Goal: Communication & Community: Share content

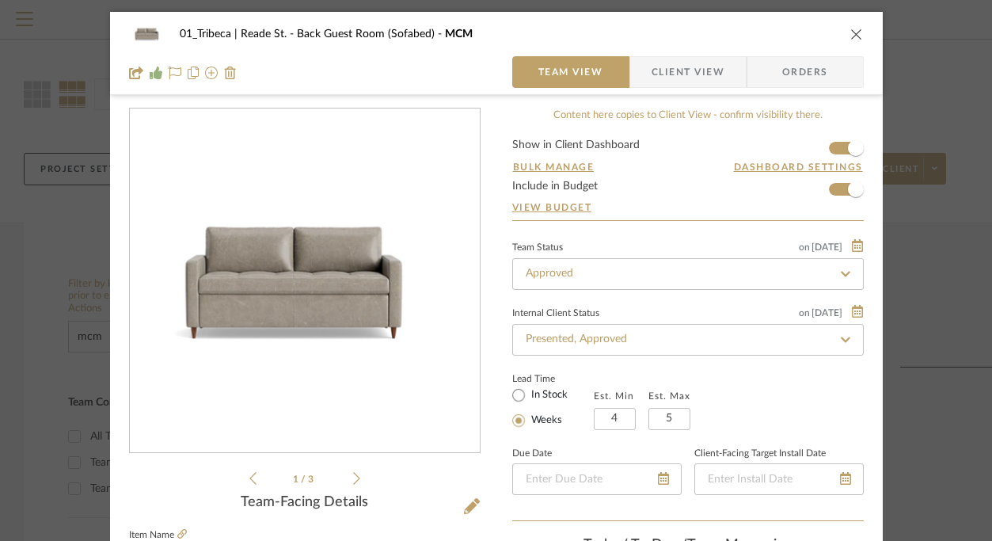
scroll to position [231, 0]
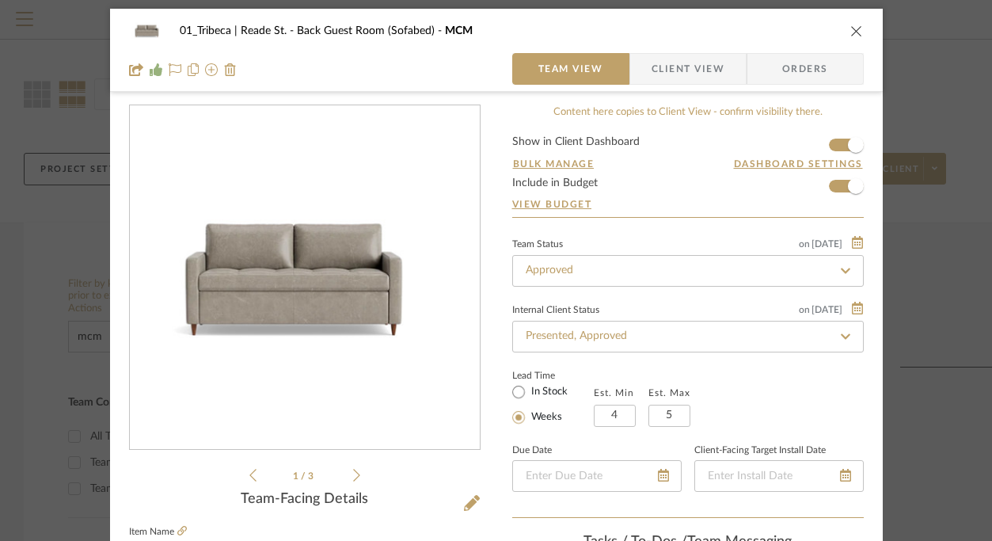
click at [850, 32] on icon "close" at bounding box center [856, 31] width 13 height 13
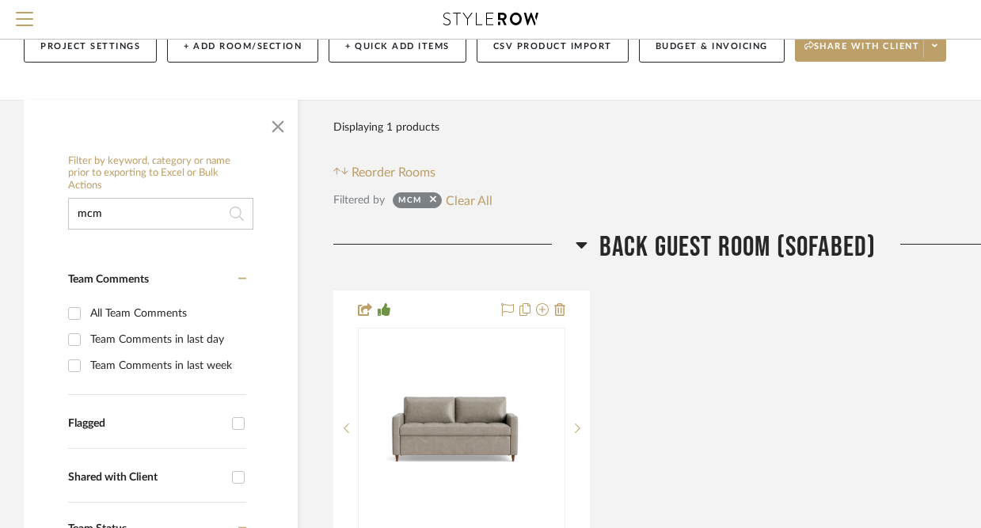
scroll to position [170, 0]
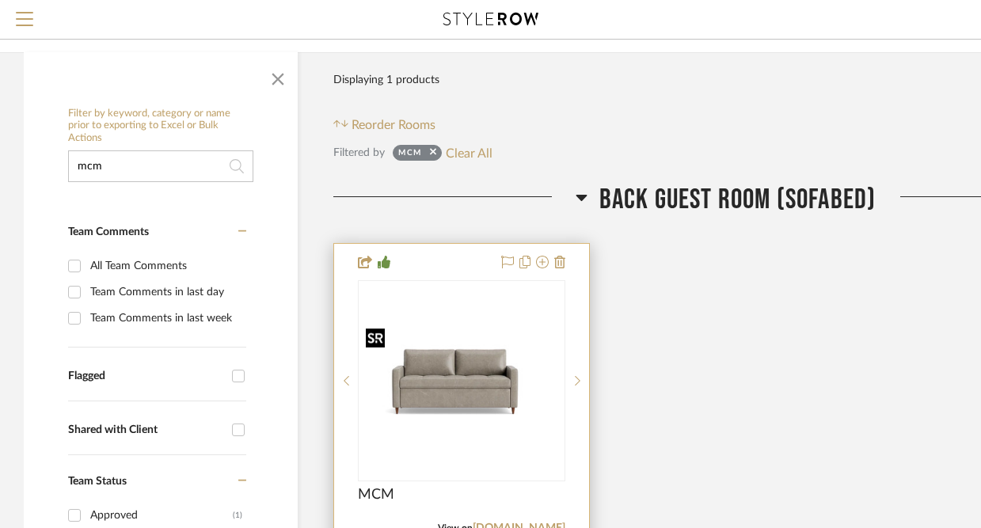
click at [434, 338] on img "0" at bounding box center [461, 380] width 204 height 119
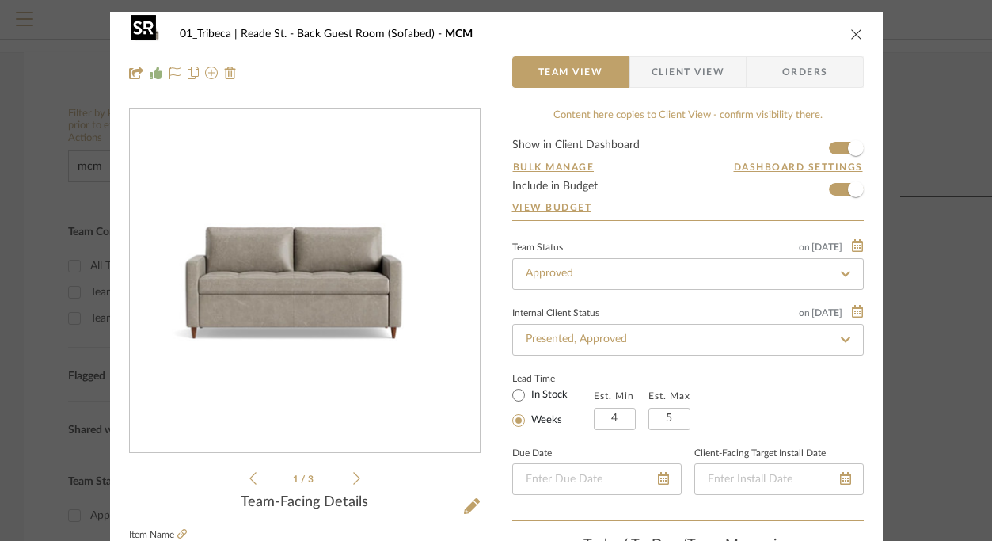
scroll to position [231, 0]
click at [667, 74] on span "Client View" at bounding box center [688, 72] width 73 height 32
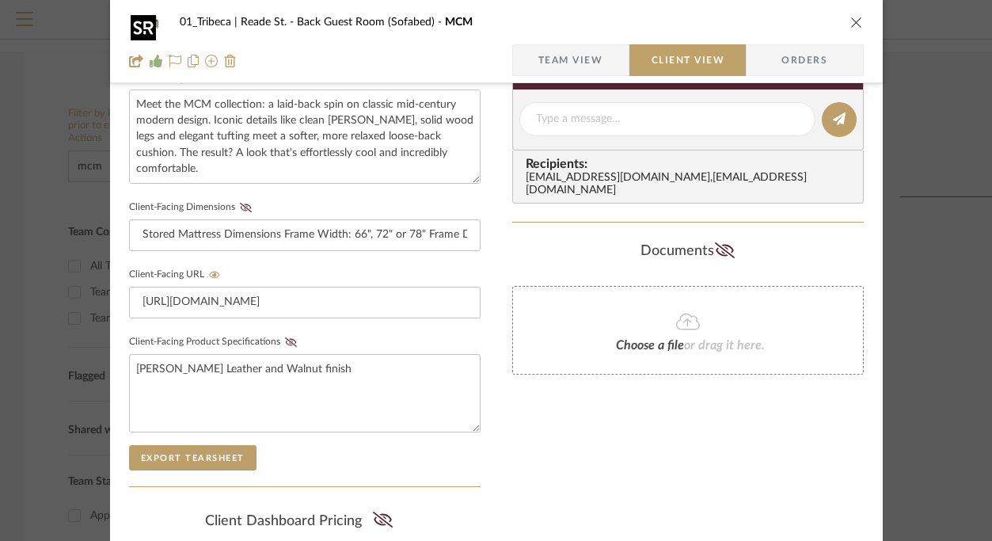
scroll to position [789, 0]
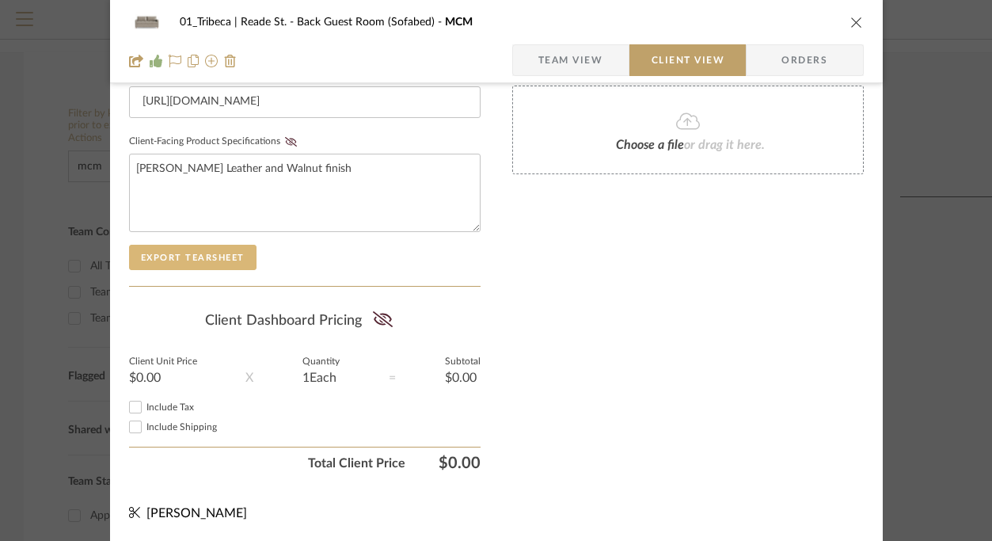
click at [174, 259] on button "Export Tearsheet" at bounding box center [192, 257] width 127 height 25
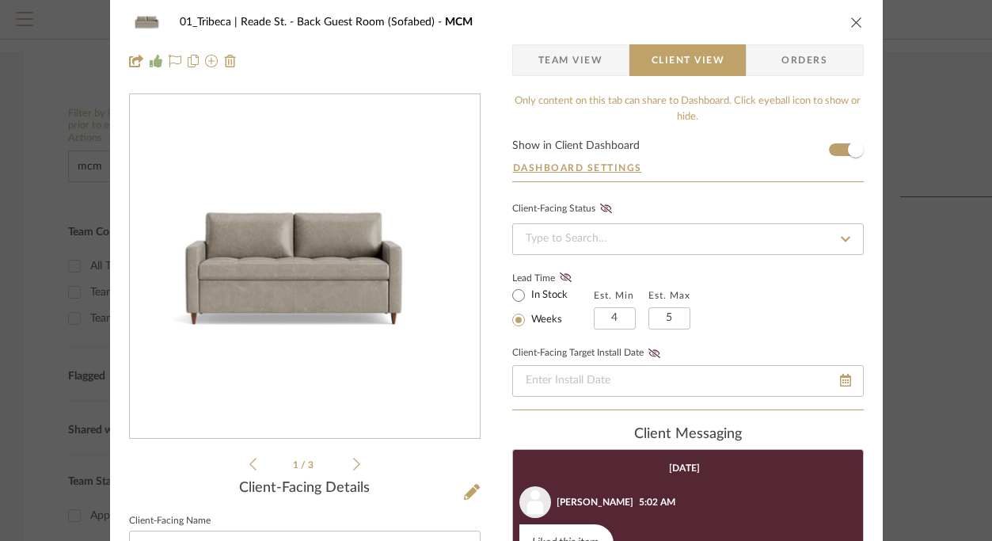
scroll to position [0, 0]
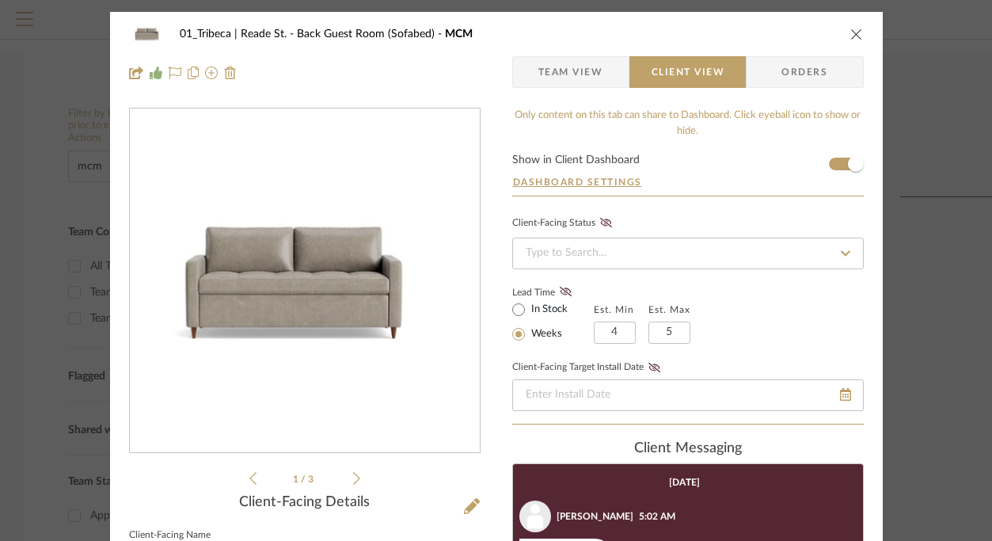
click at [850, 32] on icon "close" at bounding box center [856, 34] width 13 height 13
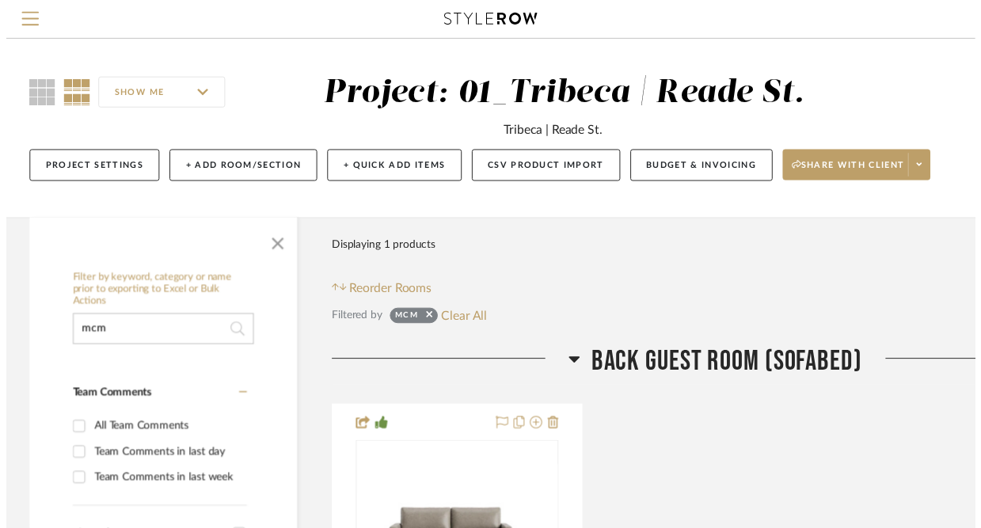
scroll to position [170, 0]
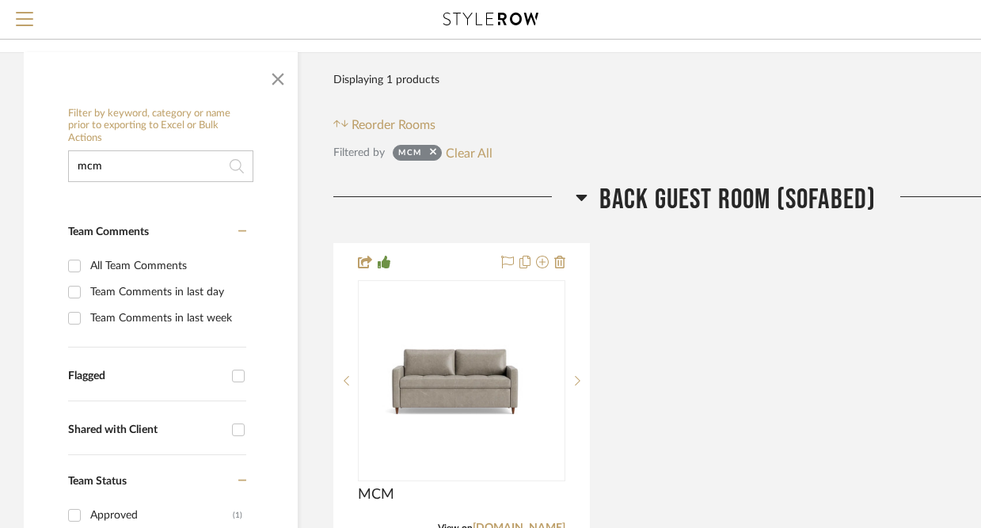
click at [174, 167] on input "mcm" at bounding box center [160, 166] width 185 height 32
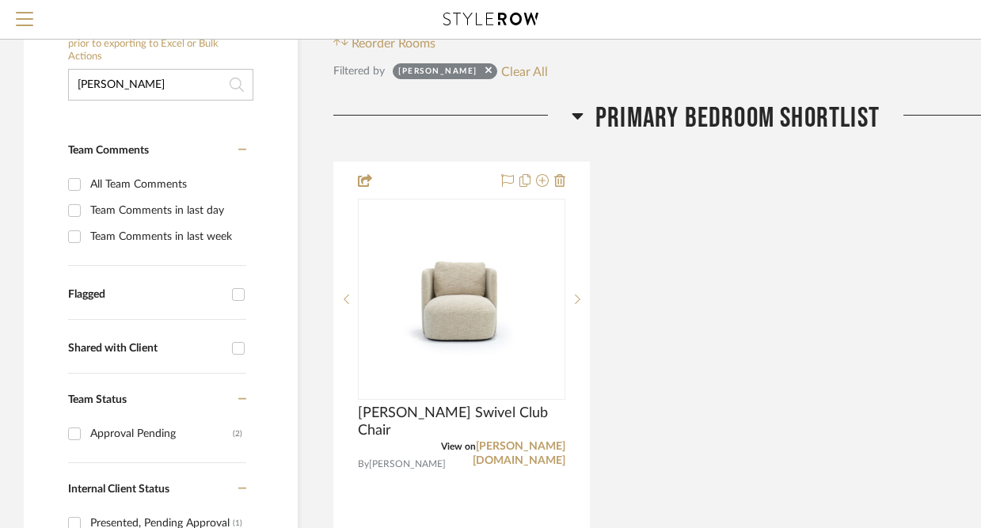
scroll to position [260, 0]
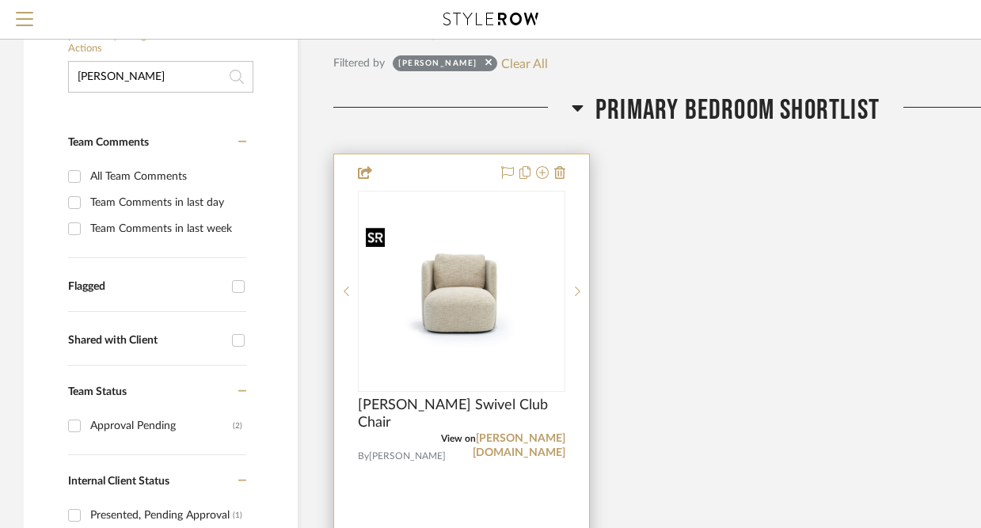
type input "[PERSON_NAME]"
click at [0, 0] on img at bounding box center [0, 0] width 0 height 0
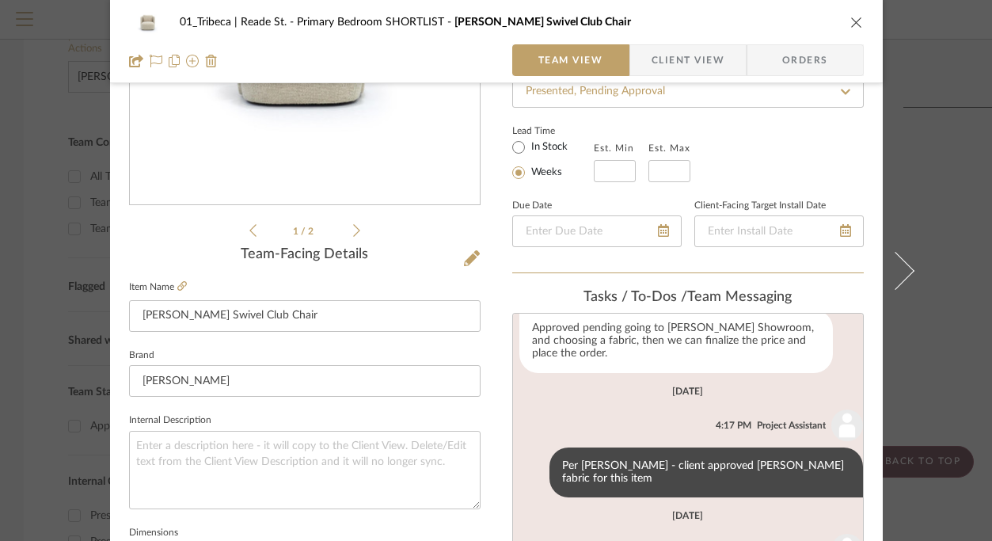
scroll to position [258, 0]
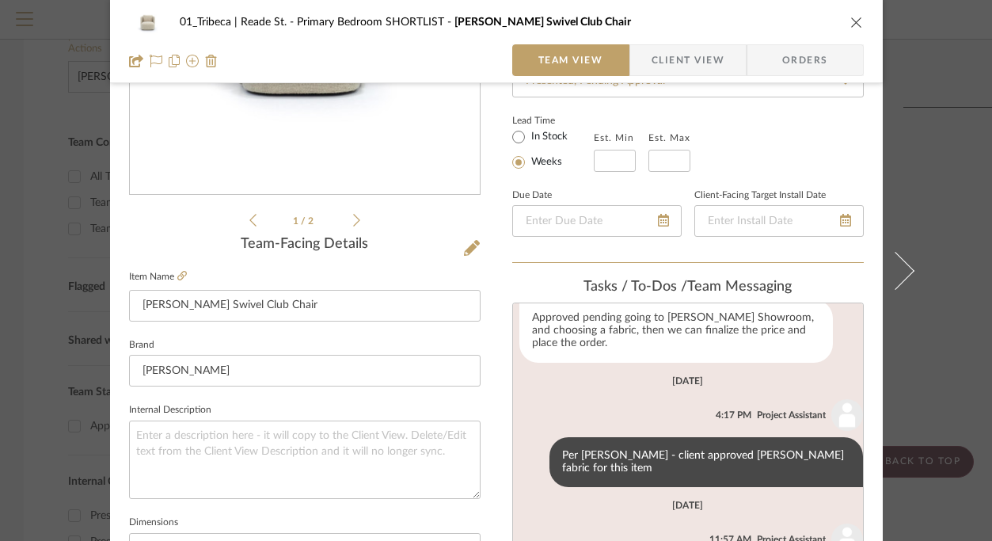
click at [681, 48] on span "Client View" at bounding box center [688, 60] width 73 height 32
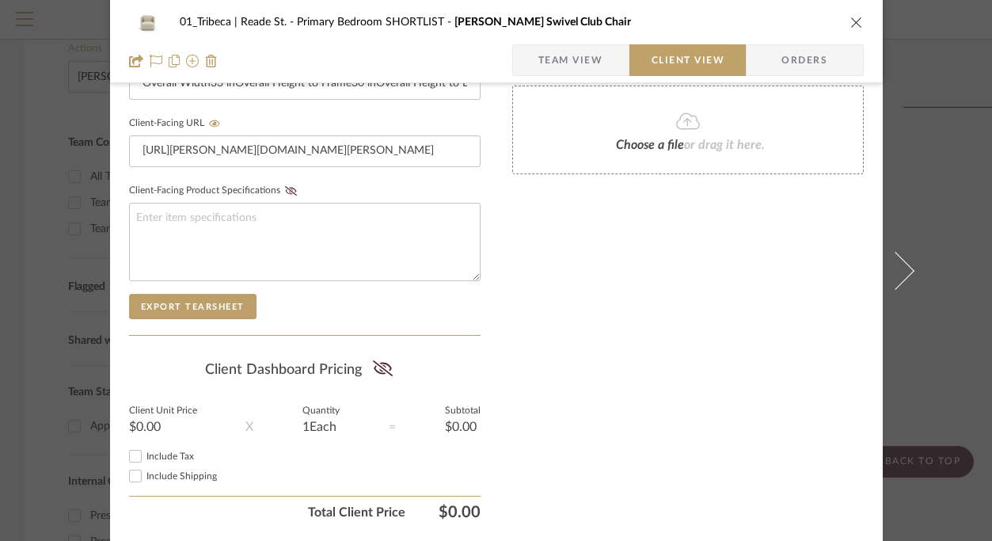
scroll to position [744, 0]
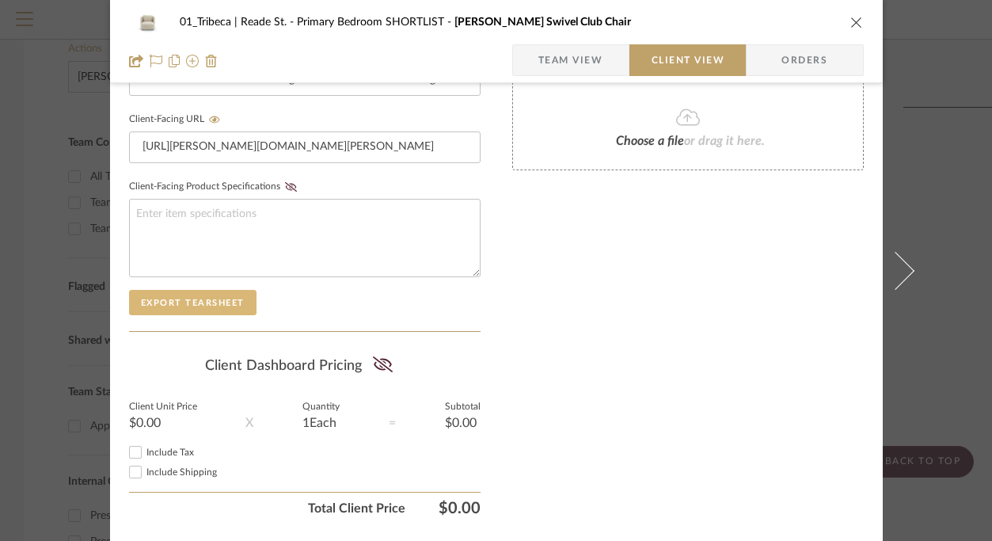
click at [164, 305] on button "Export Tearsheet" at bounding box center [192, 302] width 127 height 25
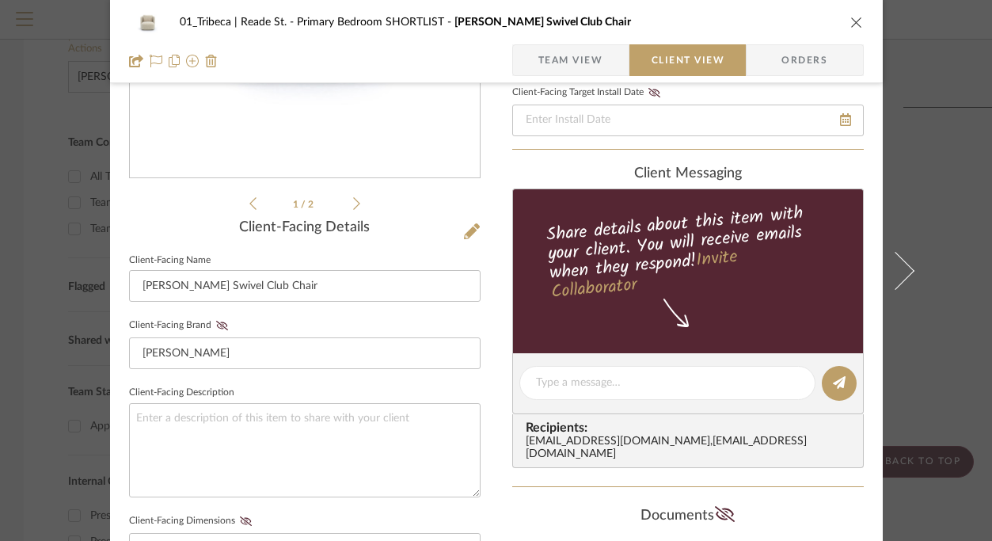
scroll to position [180, 0]
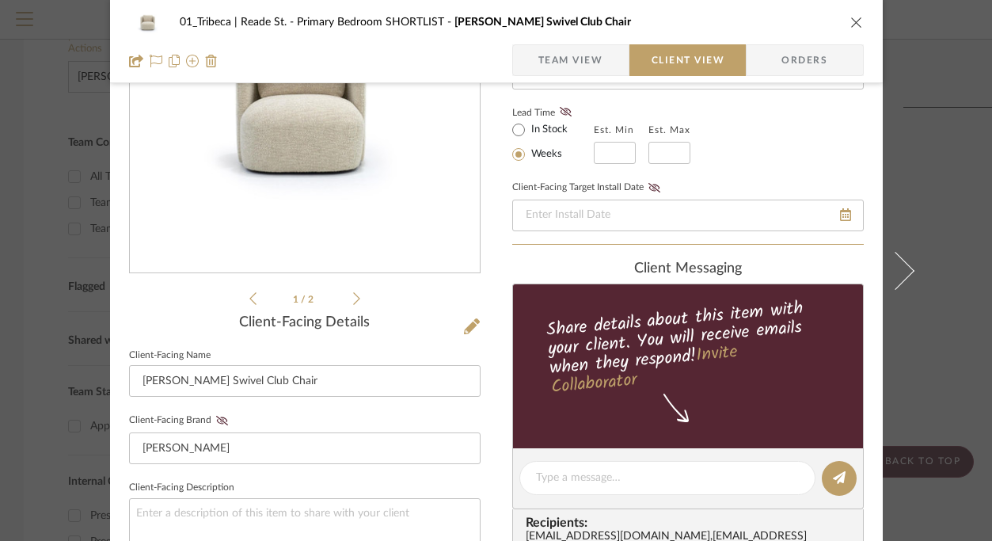
click at [851, 19] on icon "close" at bounding box center [856, 22] width 13 height 13
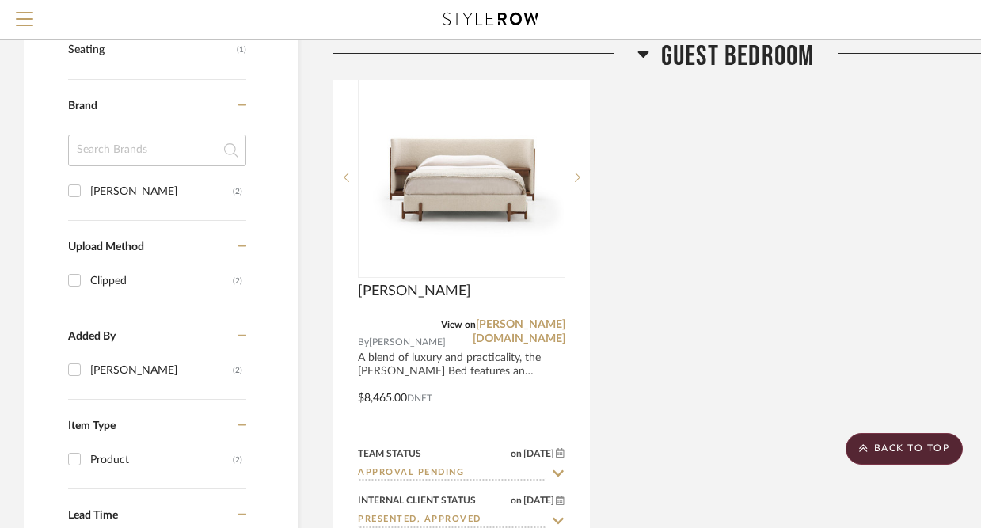
scroll to position [1177, 0]
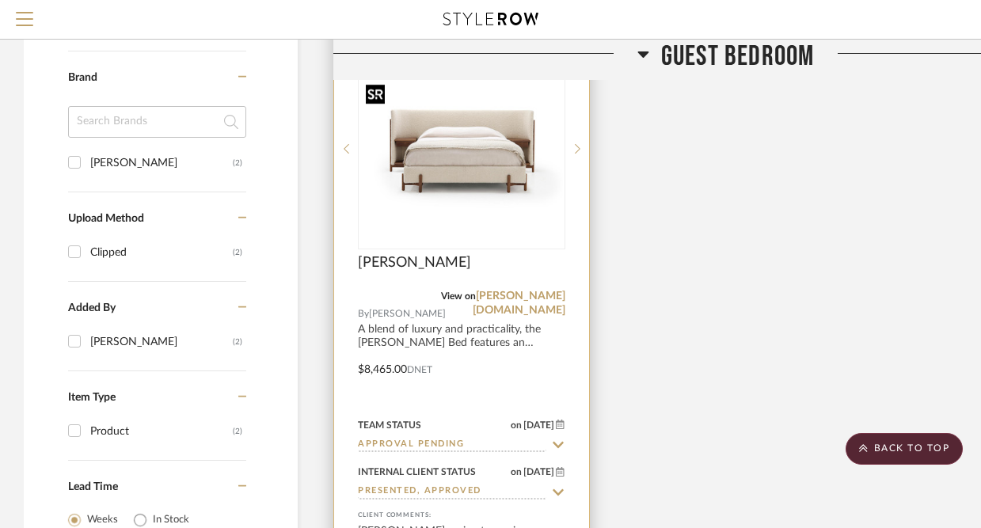
click at [0, 0] on img at bounding box center [0, 0] width 0 height 0
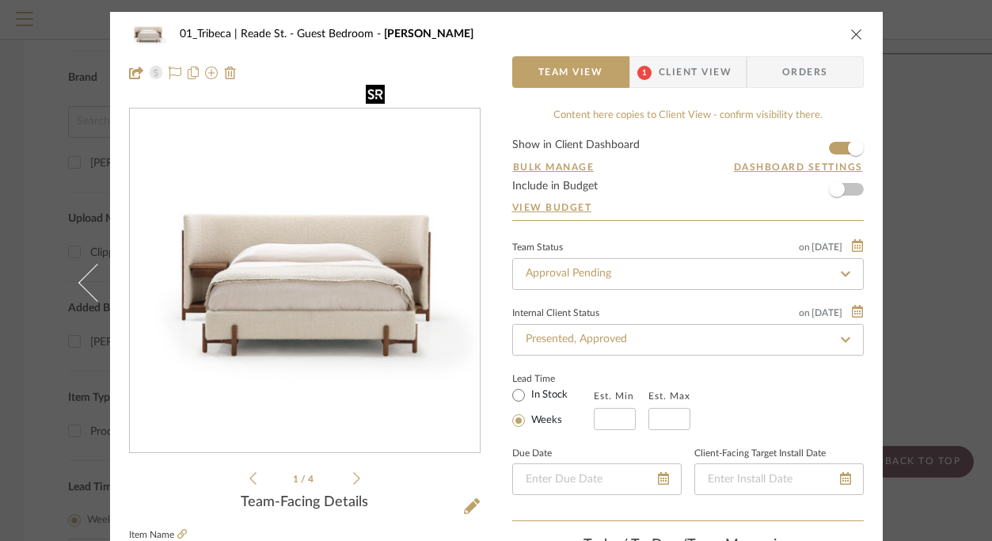
scroll to position [79, 0]
click at [693, 61] on span "Client View" at bounding box center [695, 72] width 73 height 32
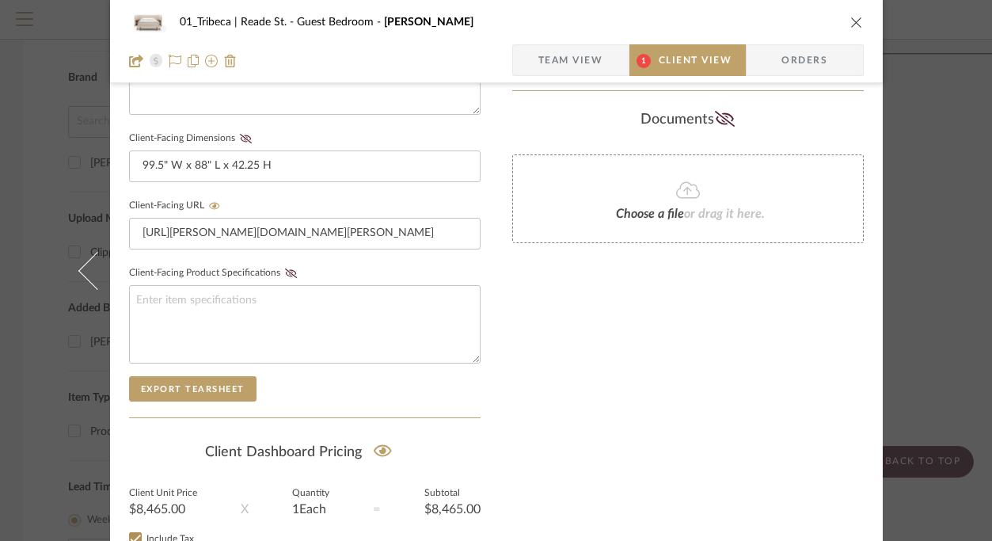
scroll to position [665, 0]
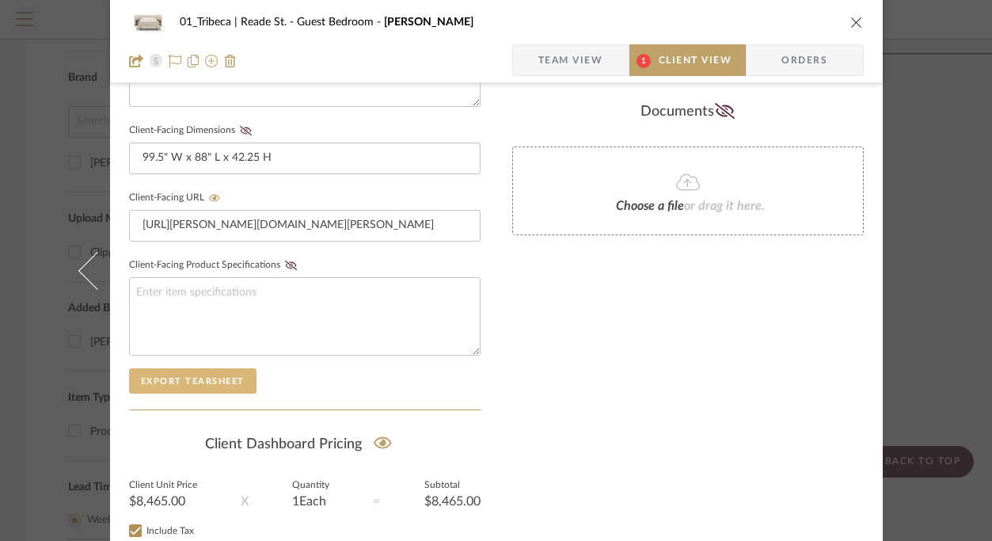
click at [203, 376] on button "Export Tearsheet" at bounding box center [192, 380] width 127 height 25
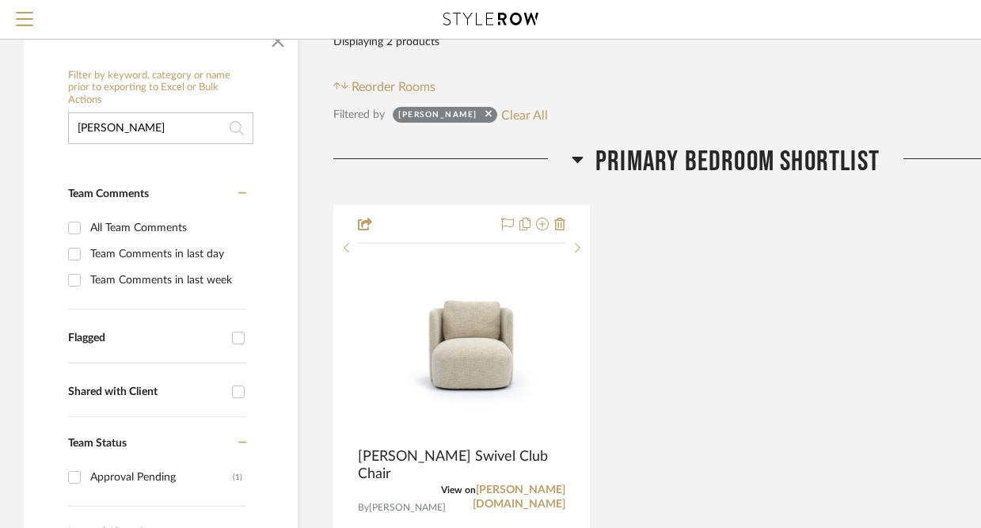
scroll to position [242, 0]
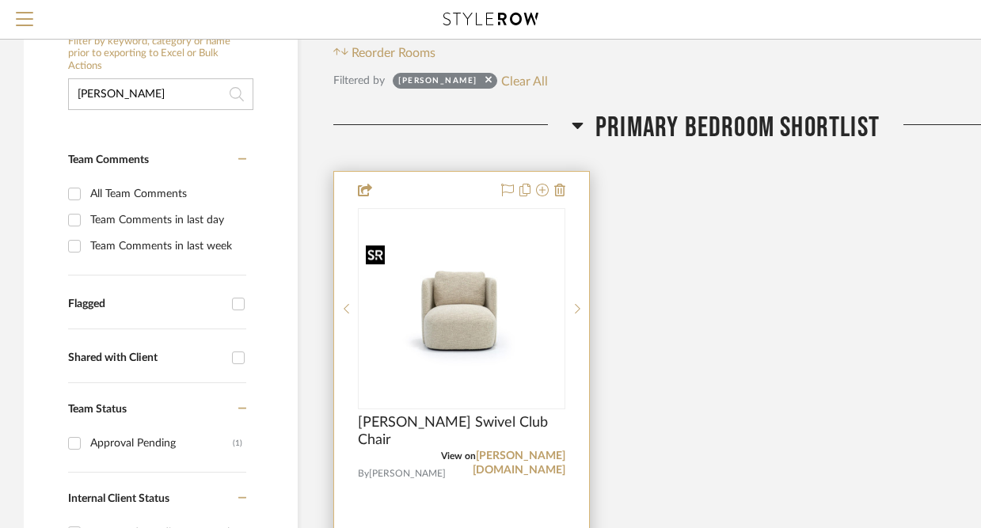
click at [489, 362] on img "0" at bounding box center [461, 308] width 204 height 140
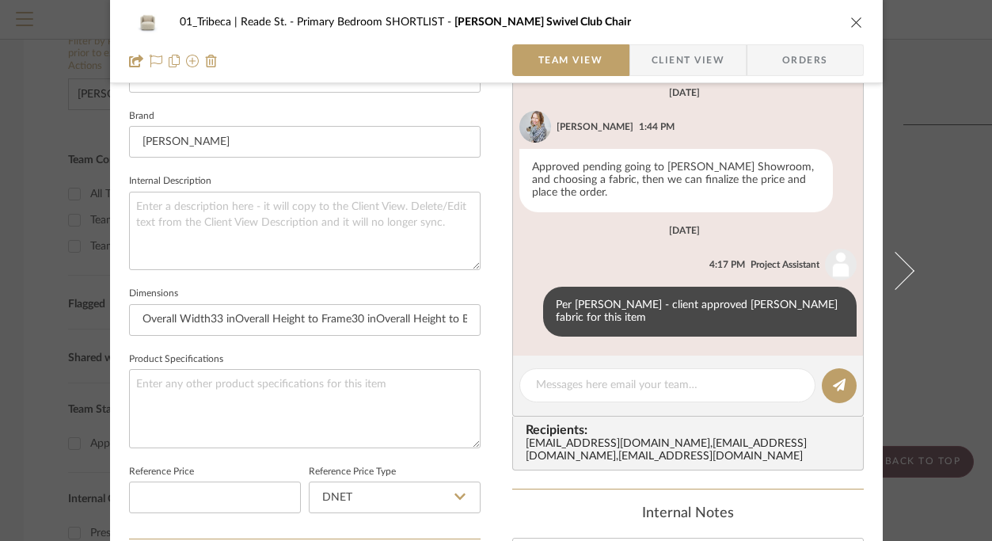
scroll to position [500, 0]
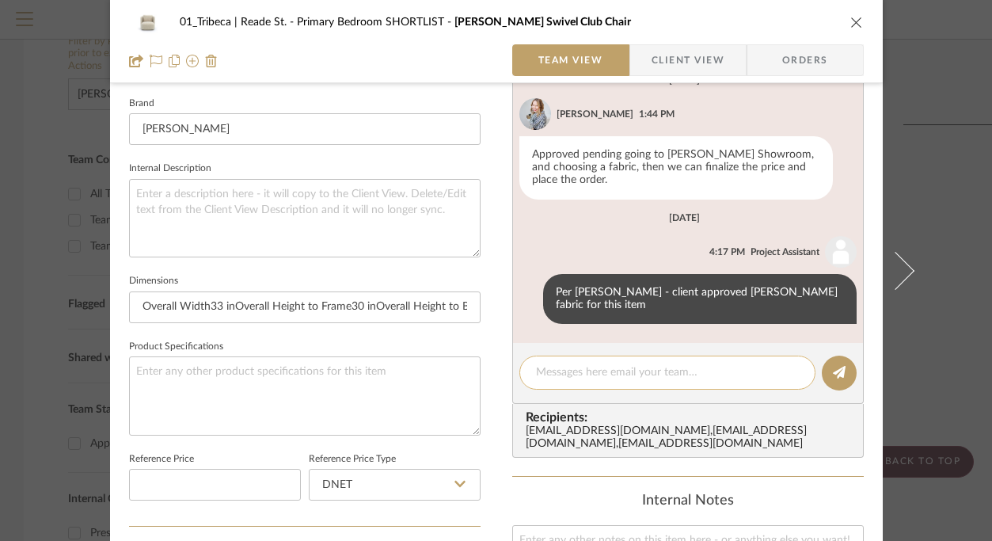
click at [574, 375] on textarea at bounding box center [667, 372] width 263 height 17
click at [557, 380] on textarea "AC will need to collect sales tax." at bounding box center [667, 372] width 263 height 17
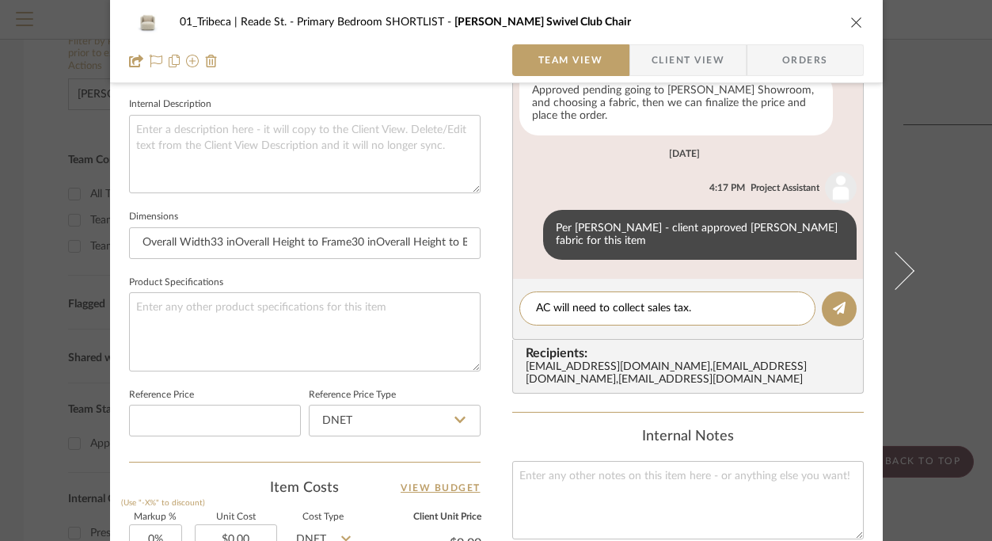
scroll to position [586, 0]
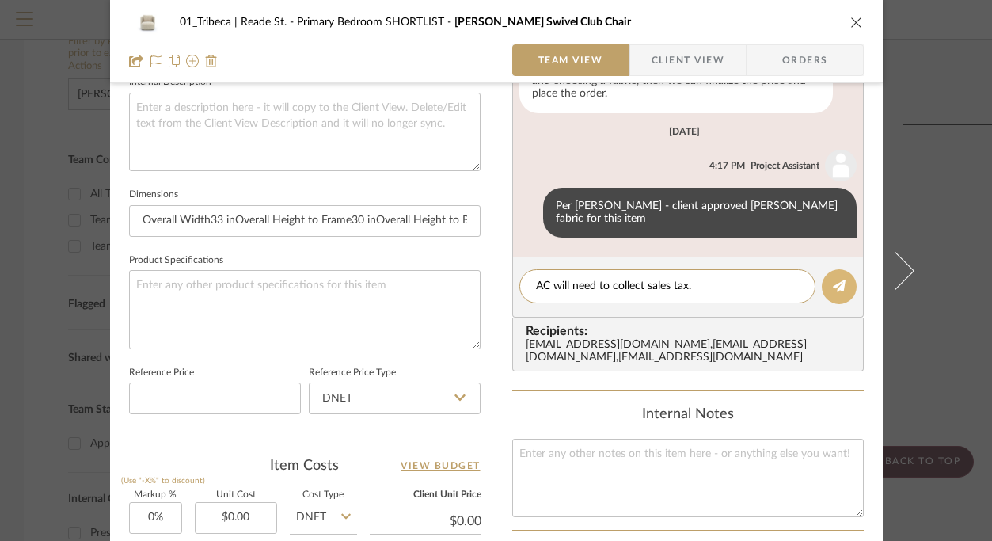
type textarea "AC will need to collect sales tax."
click at [833, 289] on icon at bounding box center [839, 286] width 13 height 13
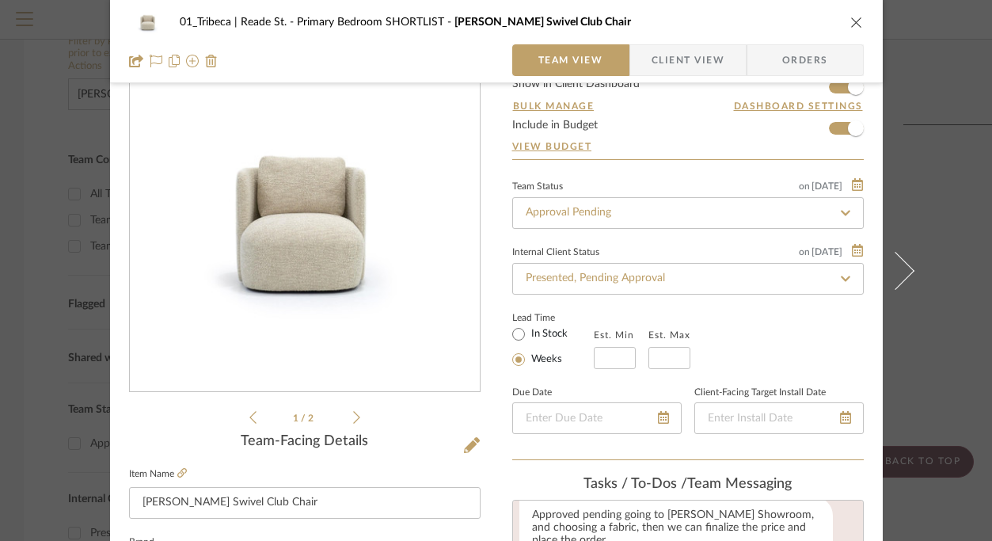
scroll to position [0, 0]
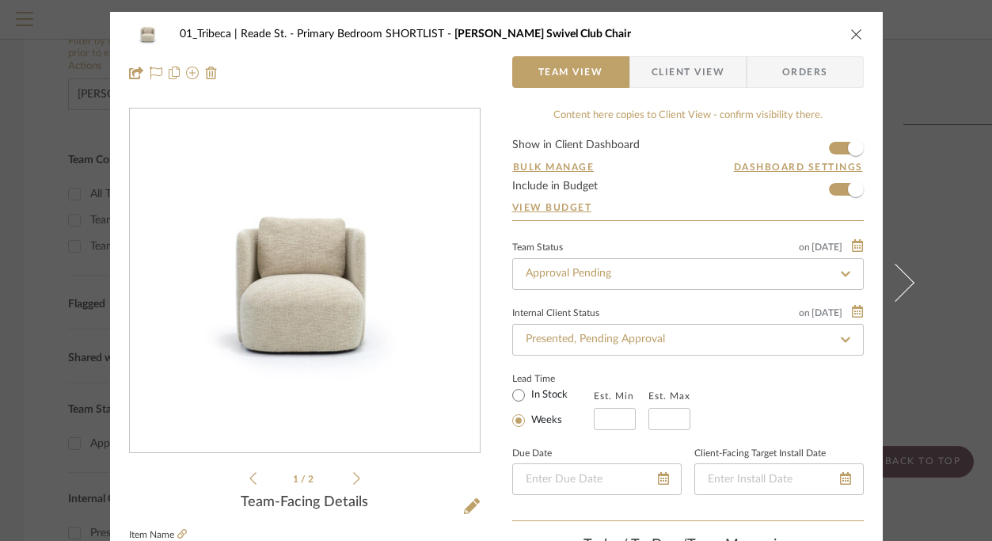
click at [854, 29] on icon "close" at bounding box center [856, 34] width 13 height 13
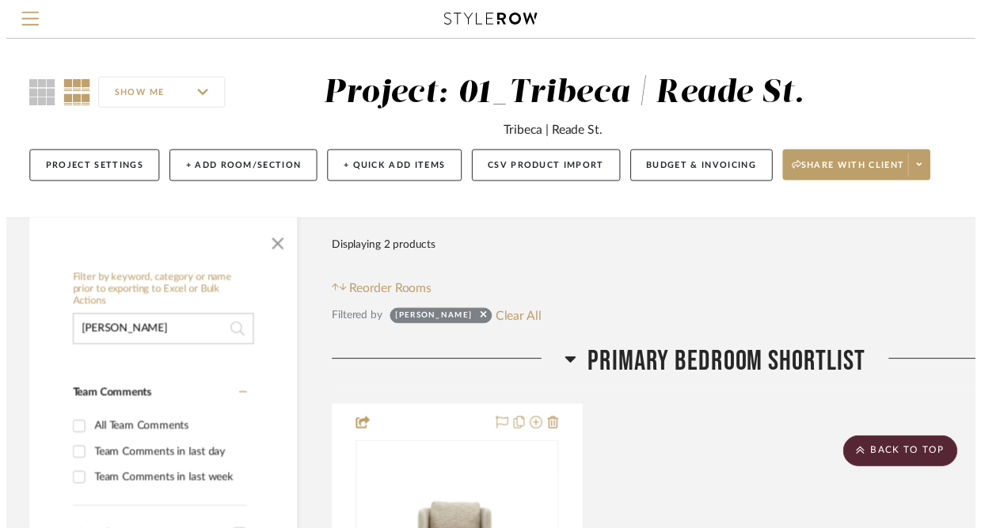
scroll to position [242, 0]
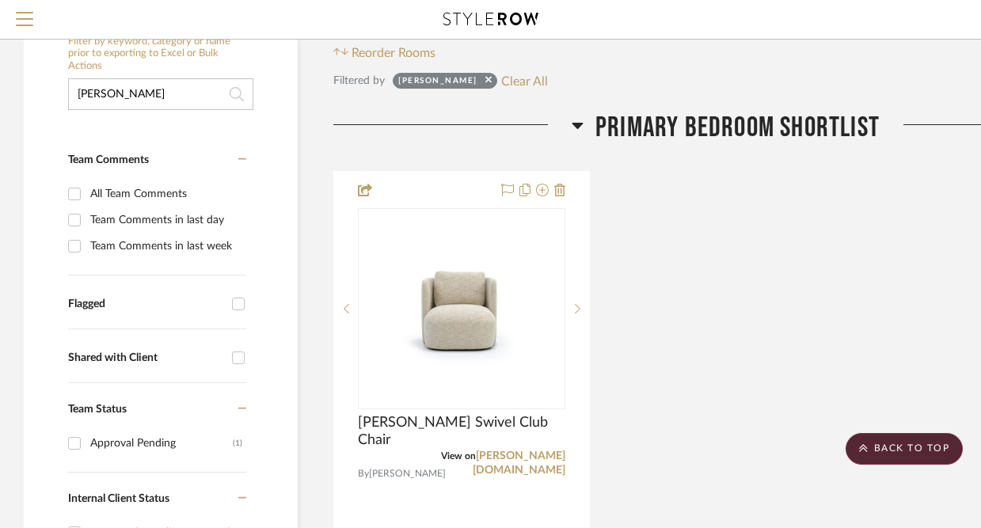
click at [169, 100] on input "hudson" at bounding box center [160, 94] width 185 height 32
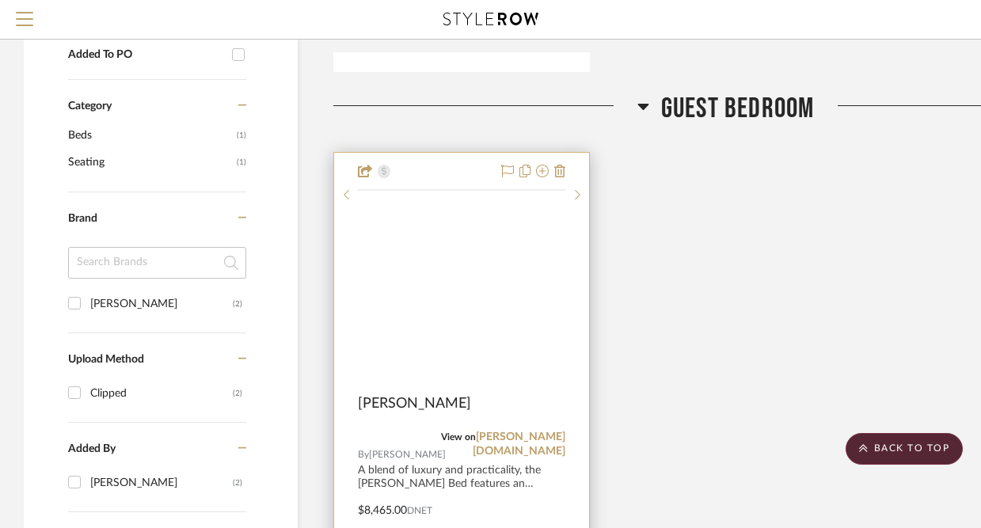
scroll to position [1072, 0]
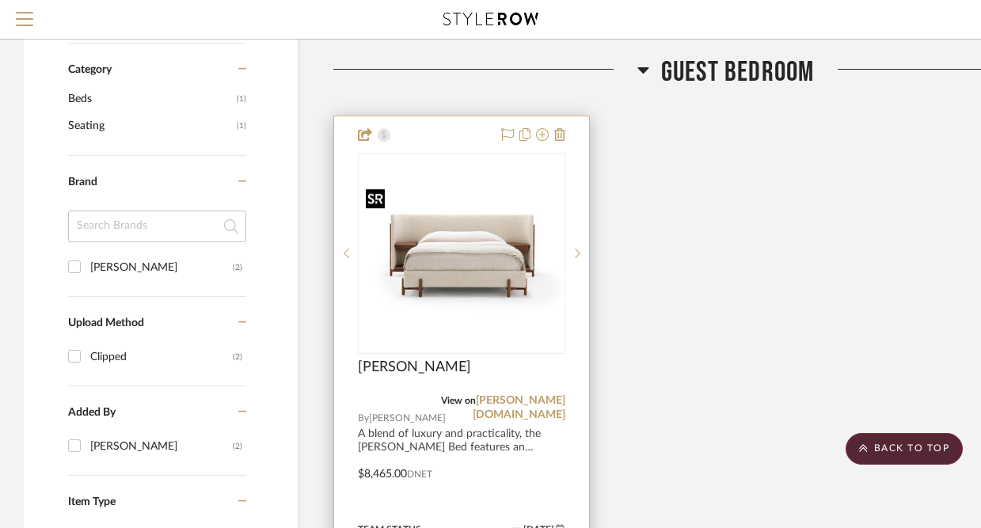
type input "[PERSON_NAME]"
click at [0, 0] on img at bounding box center [0, 0] width 0 height 0
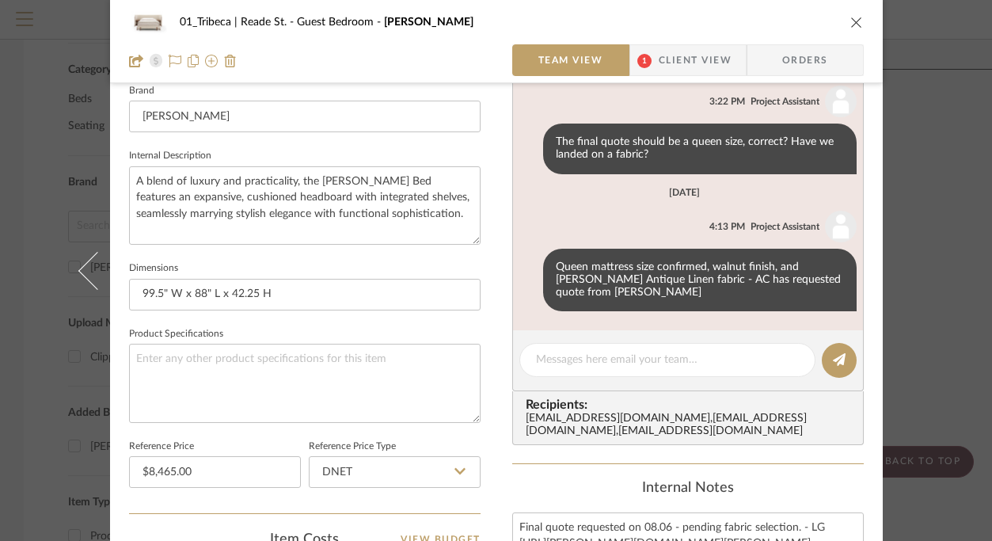
scroll to position [625, 0]
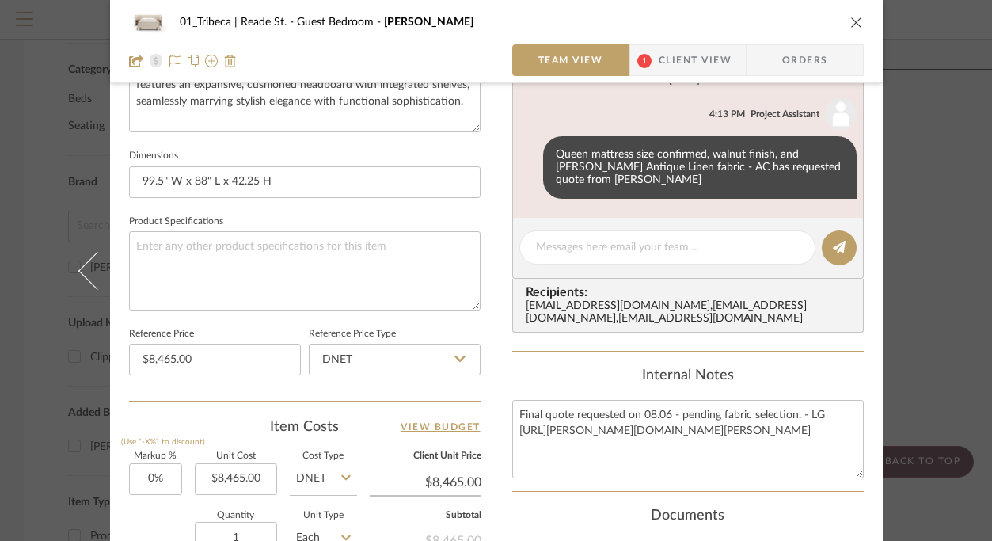
click at [591, 269] on editor-of-message at bounding box center [688, 248] width 352 height 61
click at [582, 253] on textarea at bounding box center [667, 247] width 263 height 17
paste textarea "AC will need to collect sales tax."
type textarea "AC will need to collect sales tax."
click at [835, 246] on icon at bounding box center [839, 247] width 13 height 13
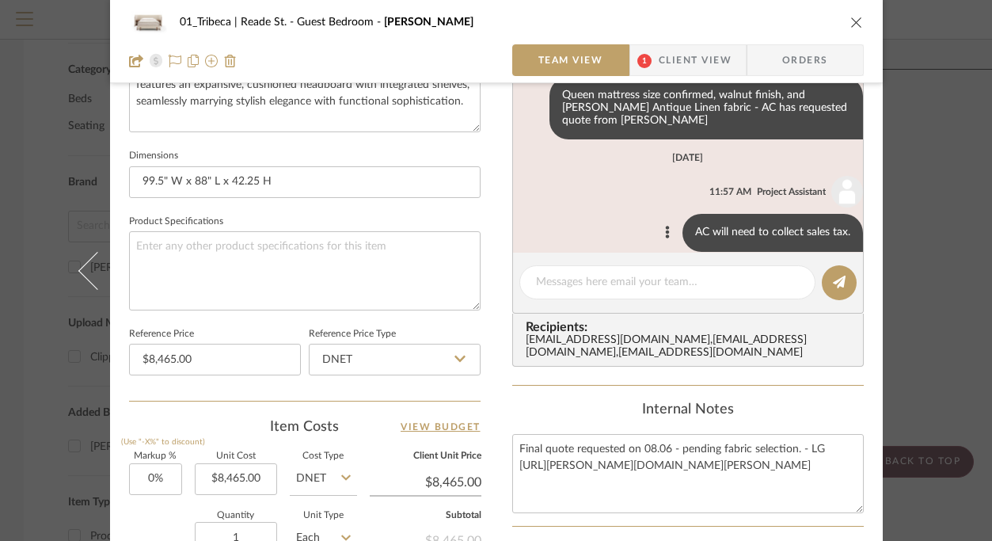
scroll to position [0, 0]
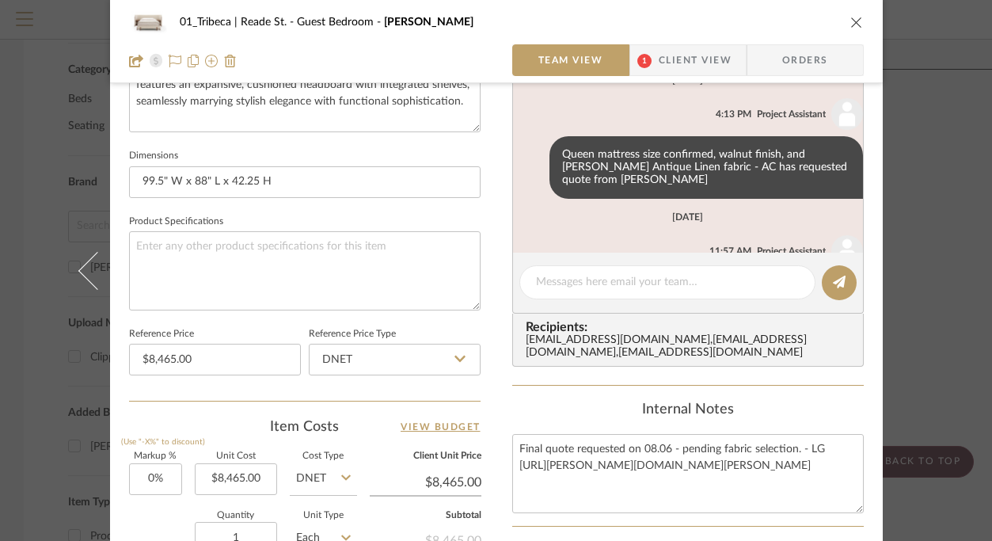
click at [850, 19] on icon "close" at bounding box center [856, 22] width 13 height 13
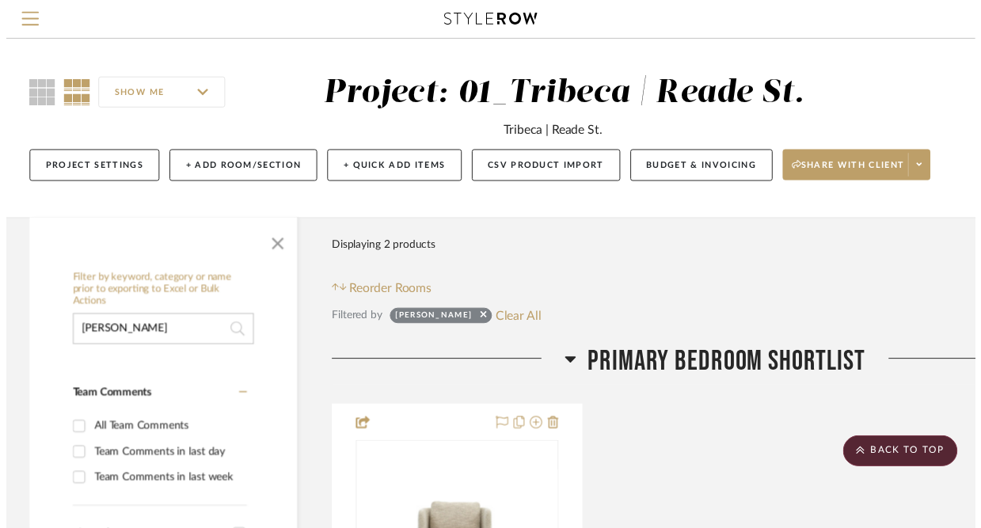
scroll to position [1072, 0]
